Goal: Find contact information: Find contact information

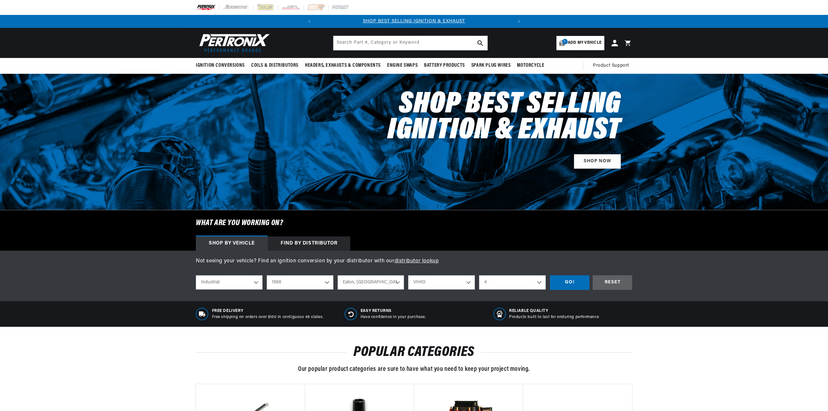
select select "Industrial"
select select "1968"
select select "Wisconsin"
select select "VH4D"
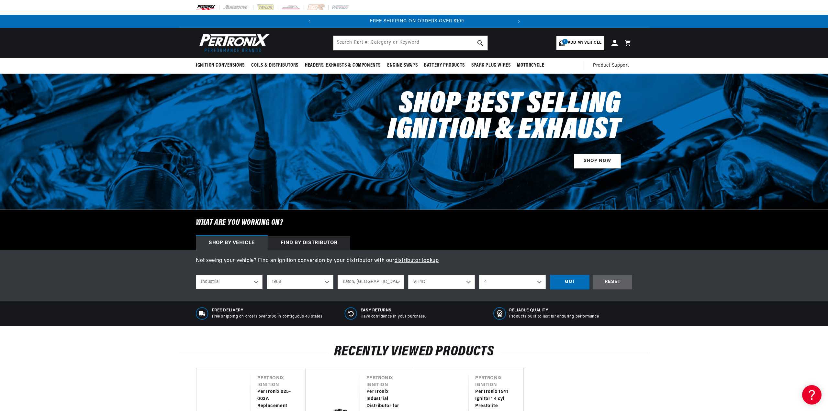
scroll to position [0, 196]
click at [583, 41] on span "Add my vehicle" at bounding box center [584, 43] width 34 height 6
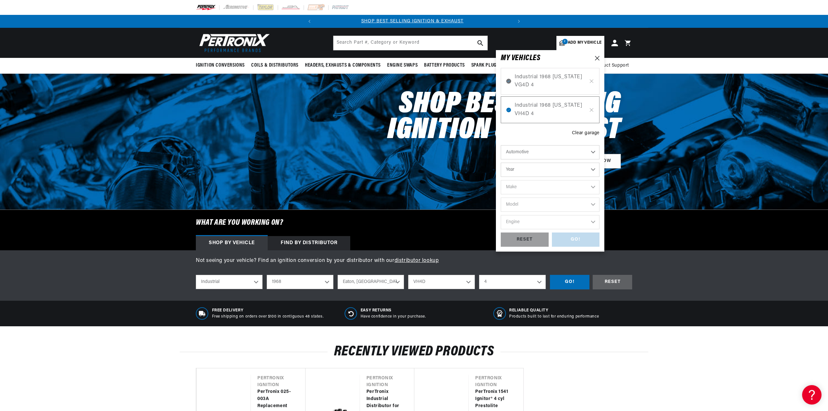
scroll to position [0, 0]
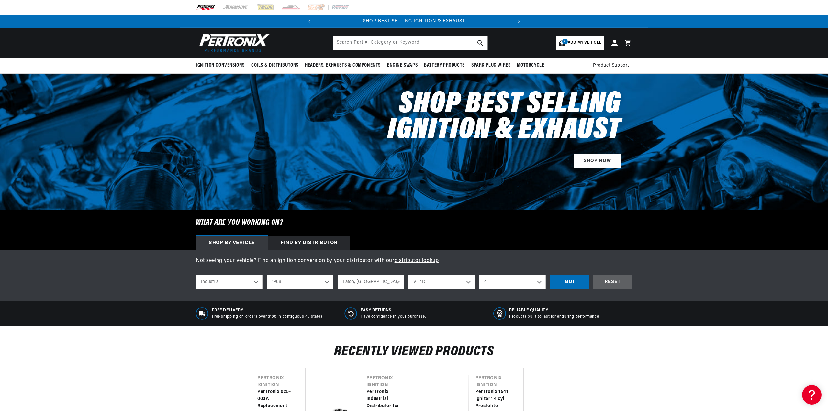
click at [661, 40] on div "BETTER SEARCH RESULTS Add your vehicle's year, make, and model to find parts be…" at bounding box center [414, 43] width 828 height 30
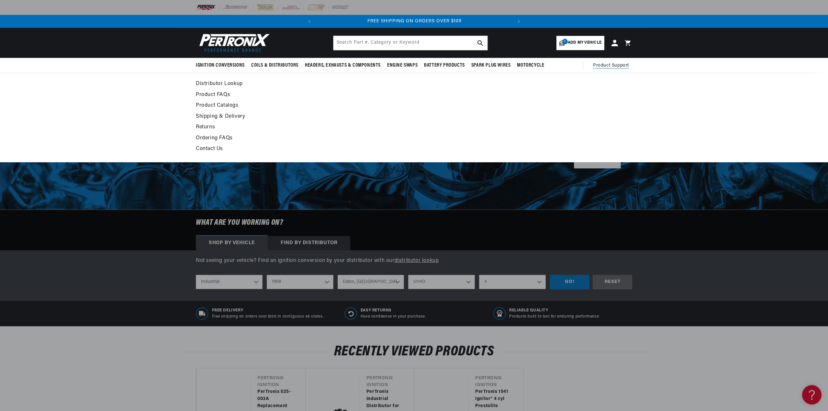
click at [612, 64] on span "Product Support" at bounding box center [611, 65] width 36 height 7
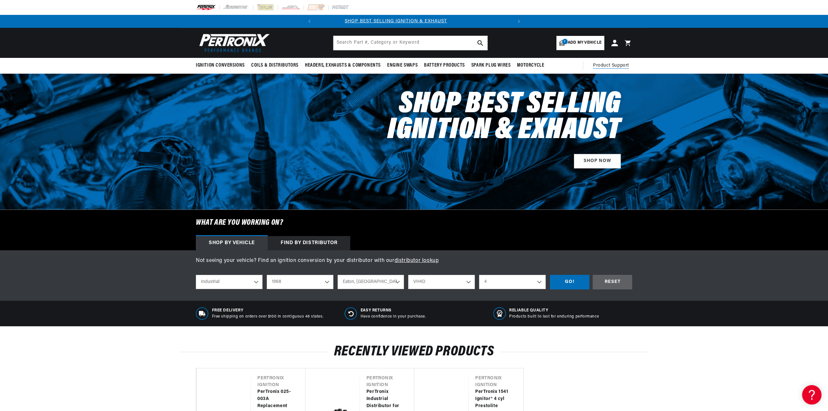
click at [612, 64] on span "Product Support" at bounding box center [611, 65] width 36 height 7
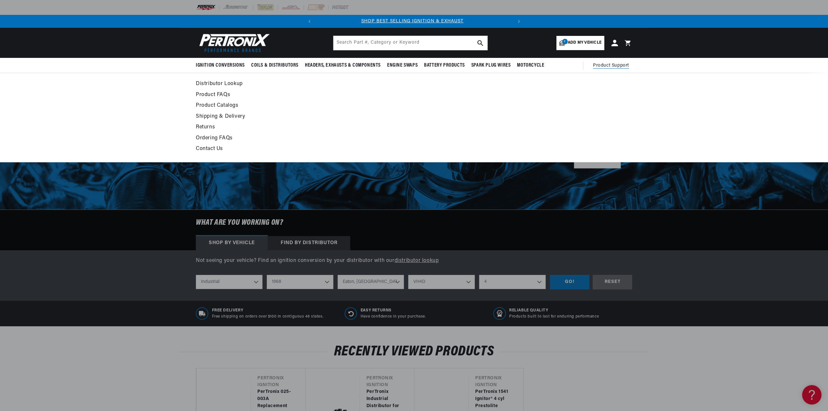
scroll to position [0, 0]
click at [210, 82] on link "Distributor Lookup" at bounding box center [355, 84] width 318 height 9
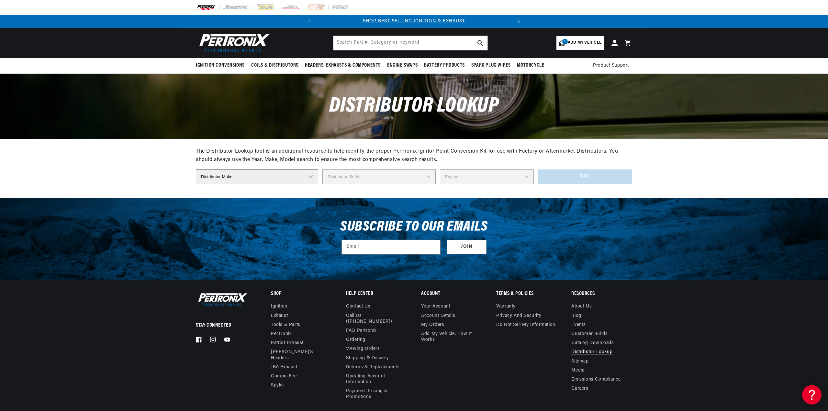
click at [317, 176] on select "Distributor Make Accel Aldon Autolite Bosch Century Chrysler Clark Colt Contine…" at bounding box center [257, 177] width 122 height 15
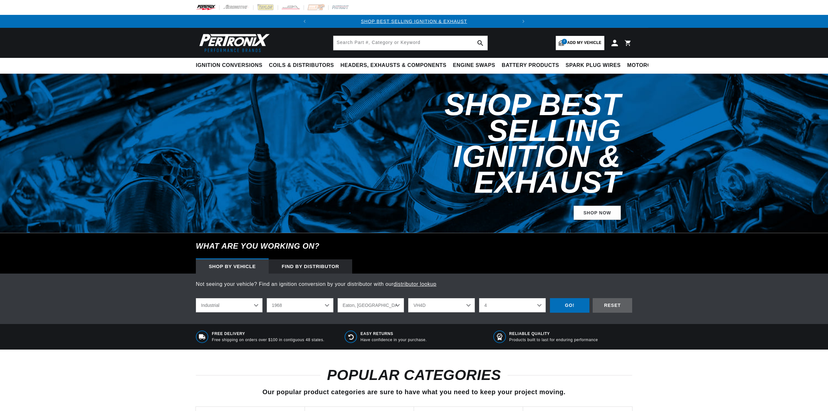
select select "Industrial"
select select "1968"
select select "Wisconsin"
select select "VH4D"
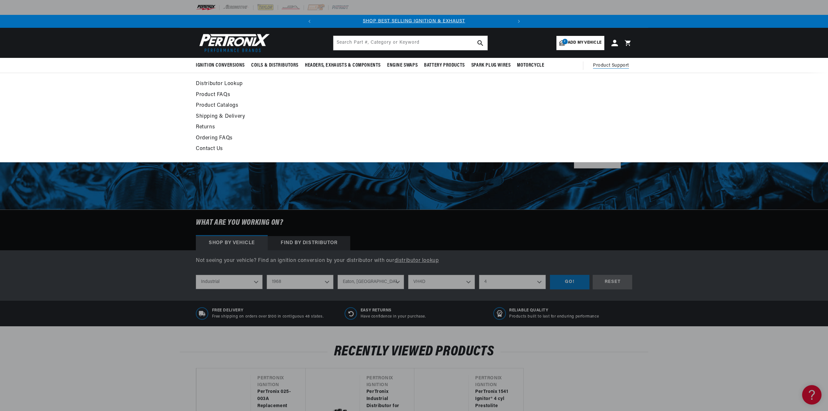
click at [617, 61] on summary "Product Support" at bounding box center [612, 66] width 39 height 16
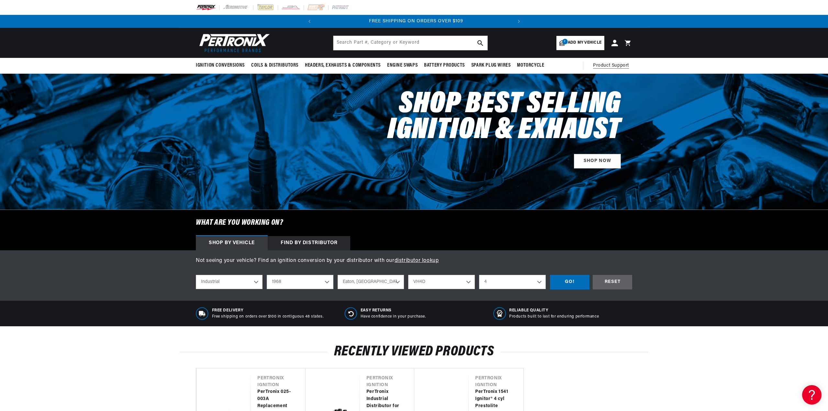
scroll to position [0, 196]
click at [611, 66] on span "Product Support" at bounding box center [611, 65] width 36 height 7
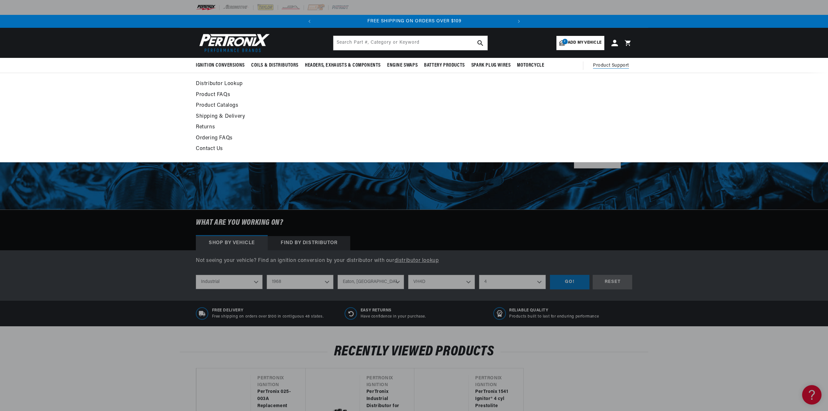
click at [615, 66] on span "Product Support" at bounding box center [611, 65] width 36 height 7
click at [213, 149] on link "Contact Us" at bounding box center [355, 149] width 318 height 9
